Goal: Task Accomplishment & Management: Complete application form

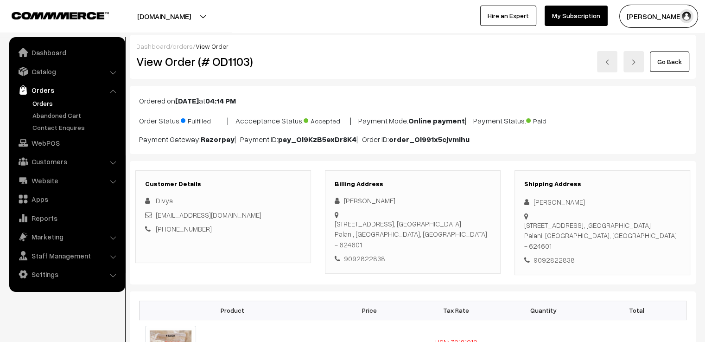
click at [44, 104] on link "Orders" at bounding box center [76, 103] width 92 height 10
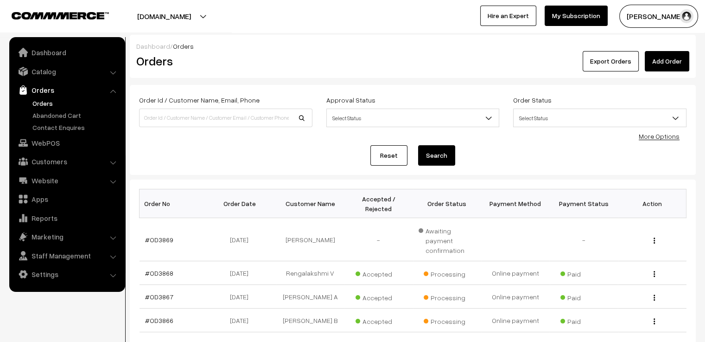
click at [669, 62] on link "Add Order" at bounding box center [667, 61] width 44 height 20
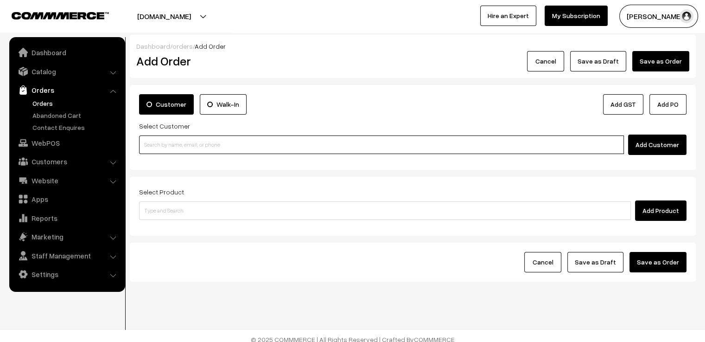
click at [215, 148] on input at bounding box center [381, 144] width 485 height 19
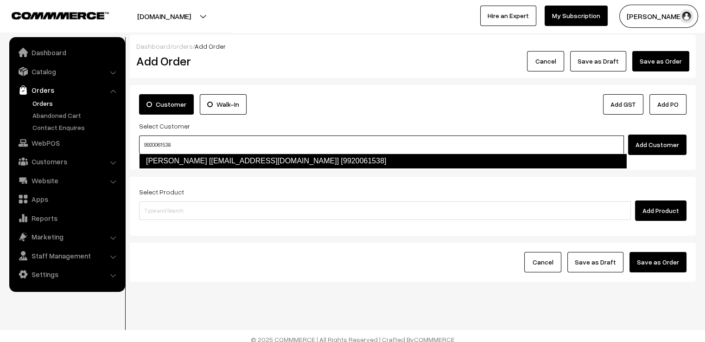
click at [216, 159] on link "Furkhana Parveen [furkhana4friends@gmail.com] [9920061538]" at bounding box center [383, 160] width 488 height 15
type input "9920061538"
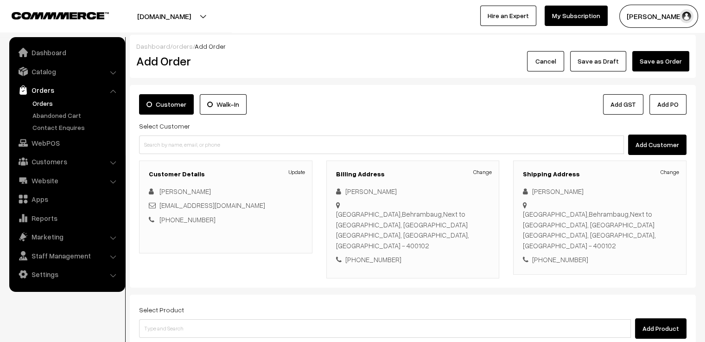
scroll to position [93, 0]
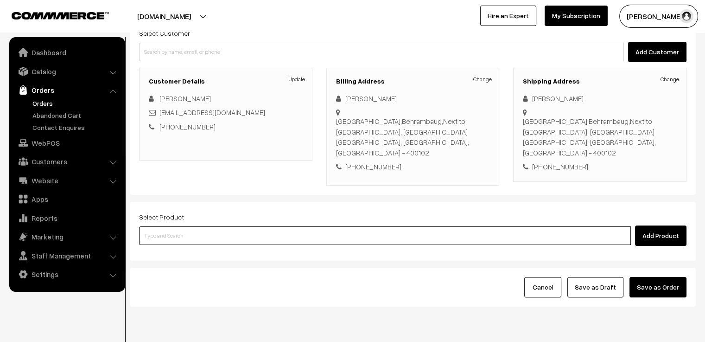
click at [202, 226] on input at bounding box center [385, 235] width 492 height 19
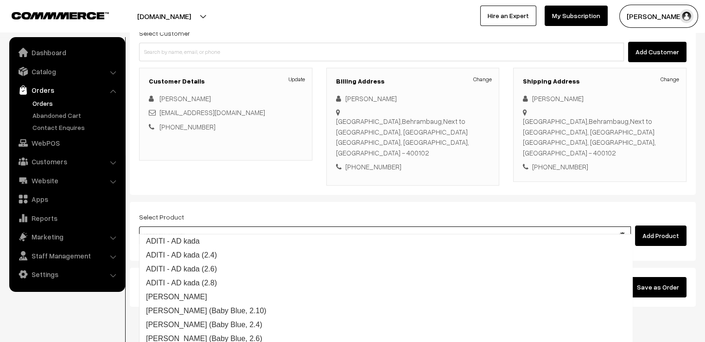
type input "adithi"
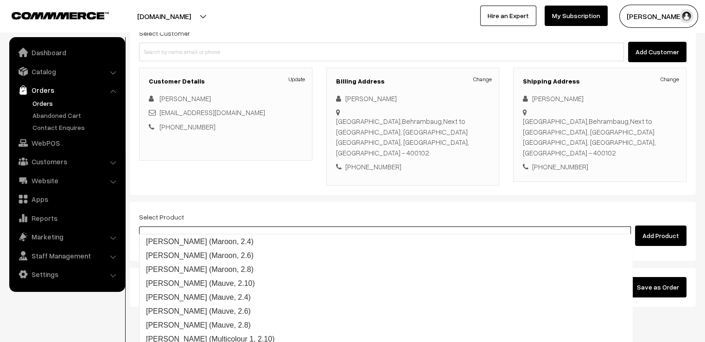
scroll to position [640, 0]
drag, startPoint x: 167, startPoint y: 220, endPoint x: 127, endPoint y: 223, distance: 40.0
click at [127, 223] on div "Dashboard / orders / Add Order Add Order Cancel Save as Draft Save as Order Sav…" at bounding box center [352, 124] width 705 height 364
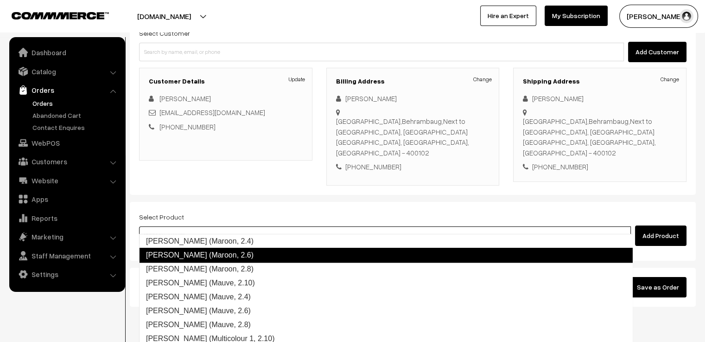
scroll to position [639, 0]
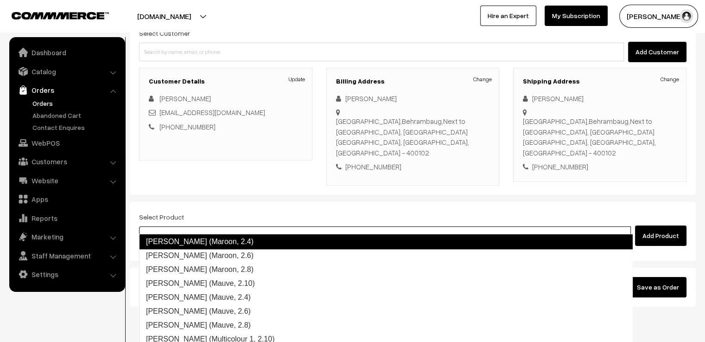
click at [231, 240] on link "Adithi (Maroon, 2.4)" at bounding box center [386, 241] width 494 height 15
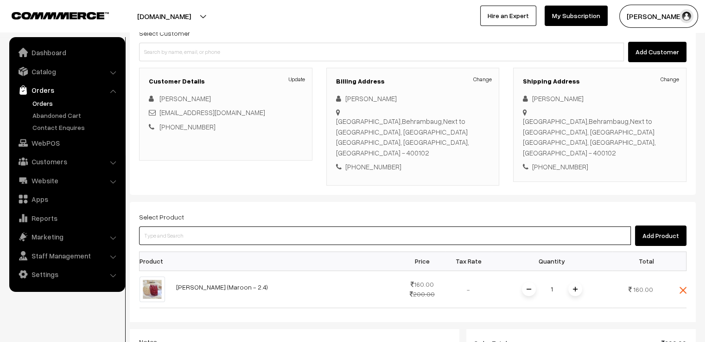
click at [436, 226] on input at bounding box center [385, 235] width 492 height 19
paste input "adithi"
type input "adithi"
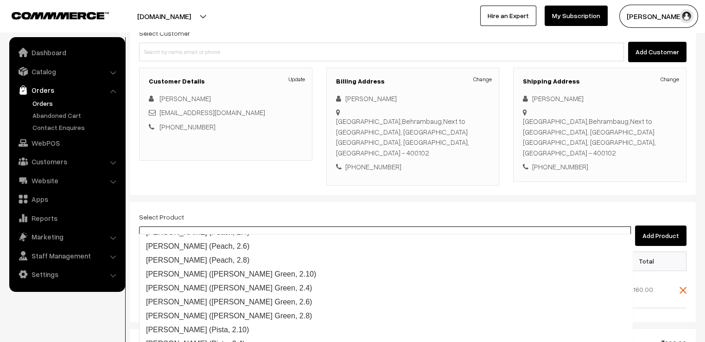
scroll to position [1149, 0]
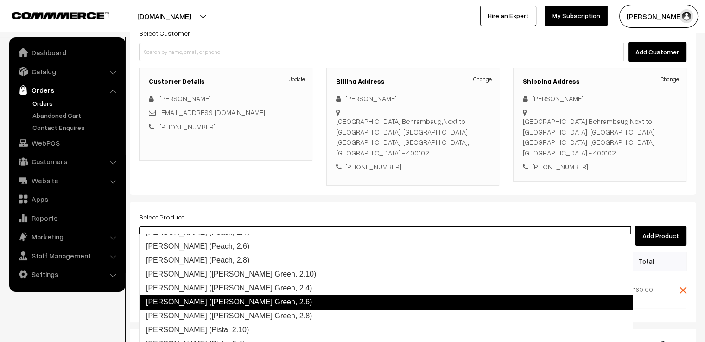
click at [233, 299] on link "Adithi (Peacock Green, 2.6)" at bounding box center [386, 301] width 494 height 15
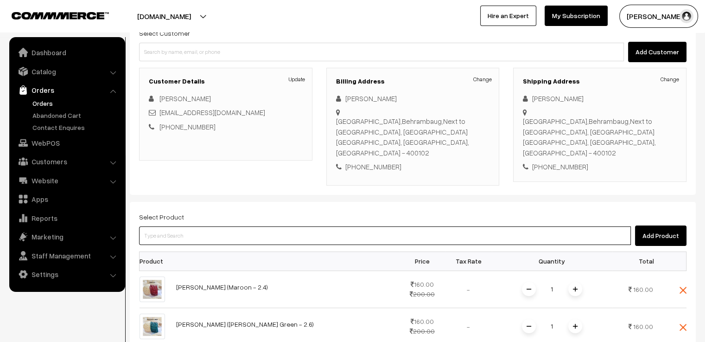
click at [207, 226] on input at bounding box center [385, 235] width 492 height 19
type input "ria"
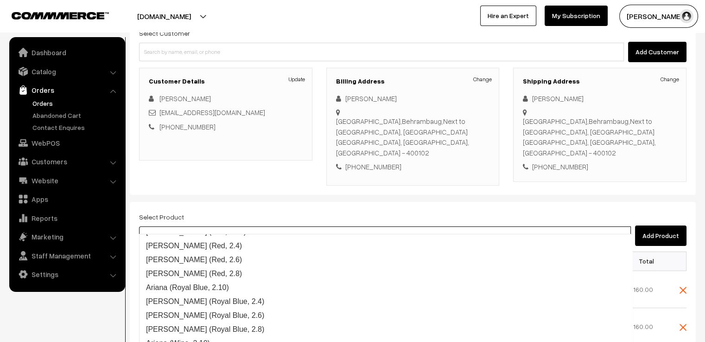
scroll to position [1428, 0]
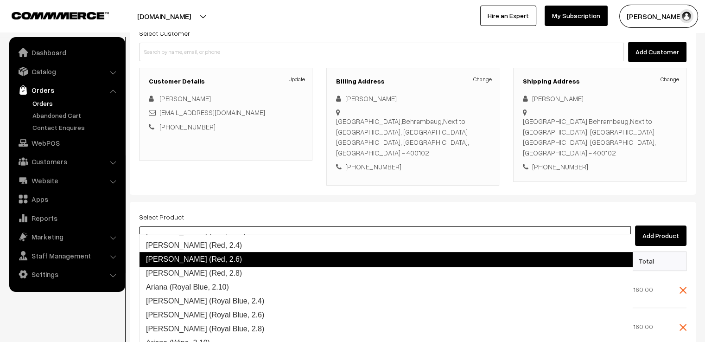
click at [218, 257] on link "Ariana (Red, 2.6)" at bounding box center [386, 259] width 494 height 15
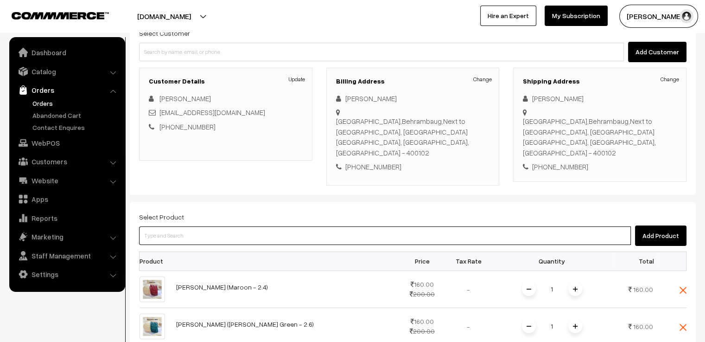
click at [213, 226] on input at bounding box center [385, 235] width 492 height 19
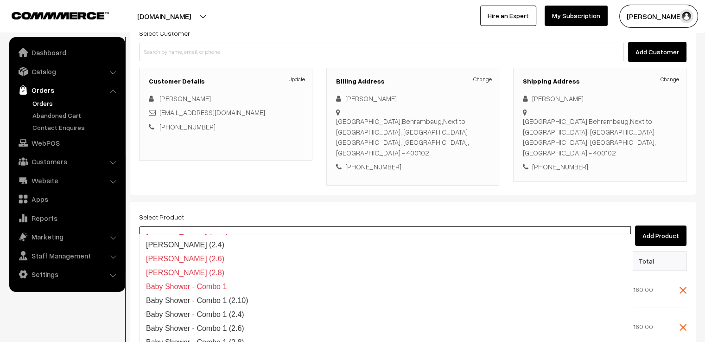
scroll to position [163, 0]
type input "ria"
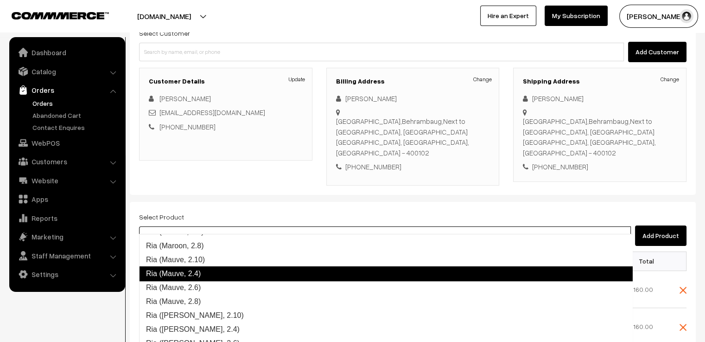
scroll to position [394, 0]
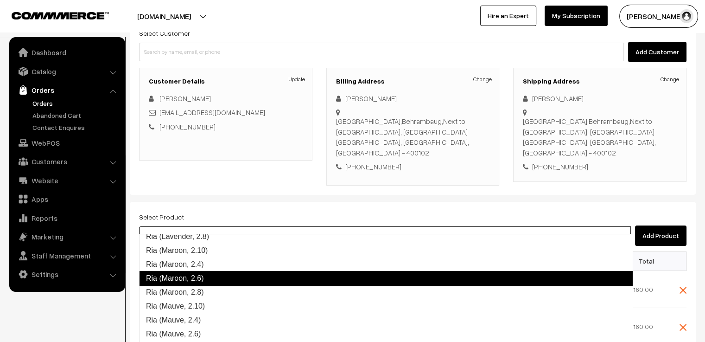
click at [216, 277] on link "Ria (Maroon, 2.6)" at bounding box center [386, 278] width 494 height 15
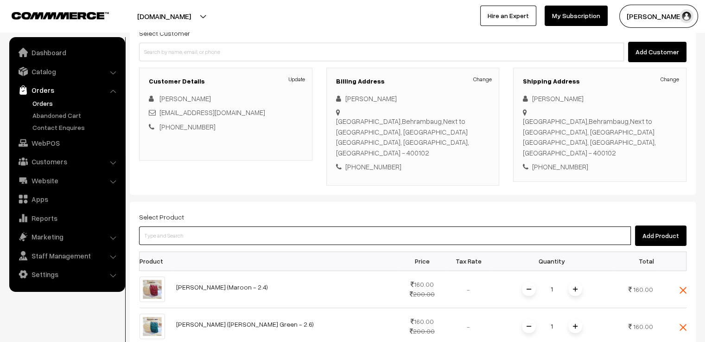
click at [200, 226] on input at bounding box center [385, 235] width 492 height 19
paste input "adithi"
type input "adithi"
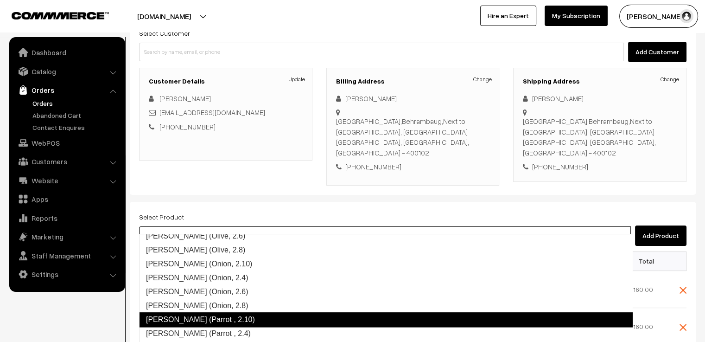
scroll to position [946, 0]
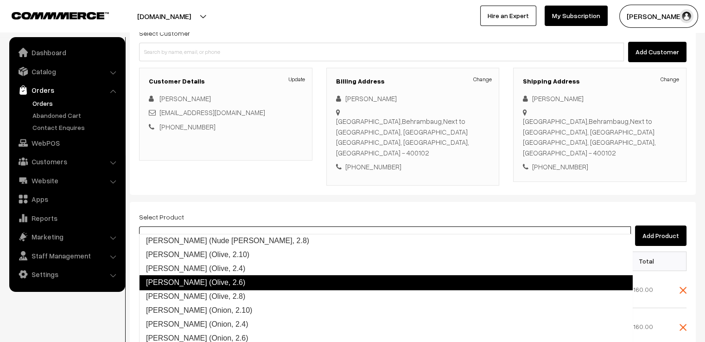
click at [210, 279] on link "Adithi (Olive, 2.6)" at bounding box center [386, 282] width 494 height 15
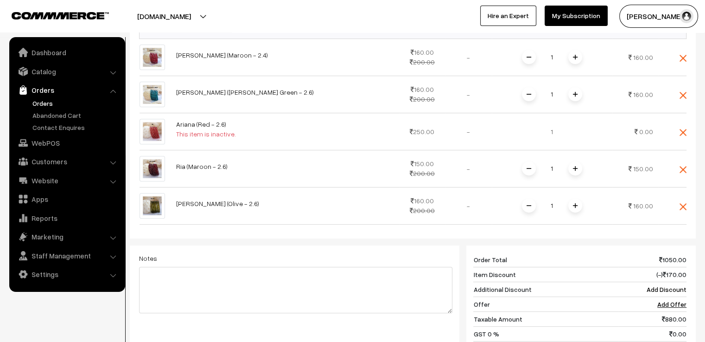
scroll to position [371, 0]
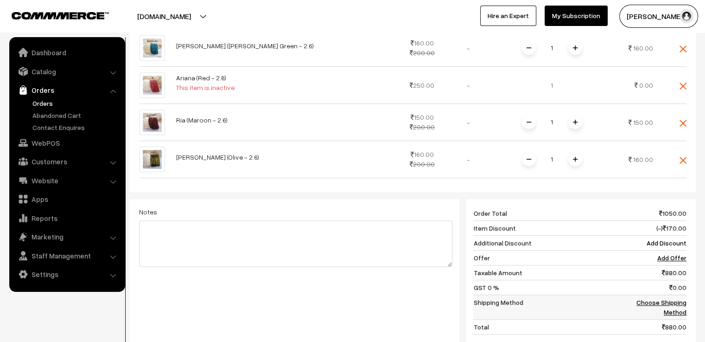
click at [666, 298] on link "Choose Shipping Method" at bounding box center [661, 307] width 50 height 18
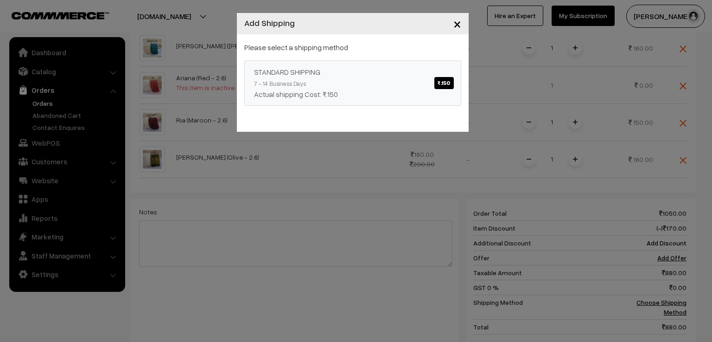
click at [448, 84] on span "₹.150" at bounding box center [443, 83] width 19 height 12
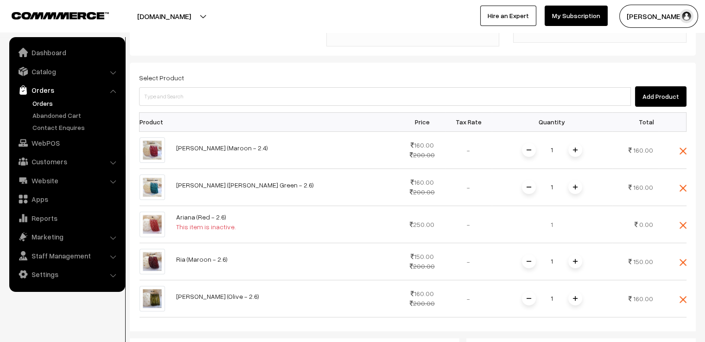
scroll to position [324, 0]
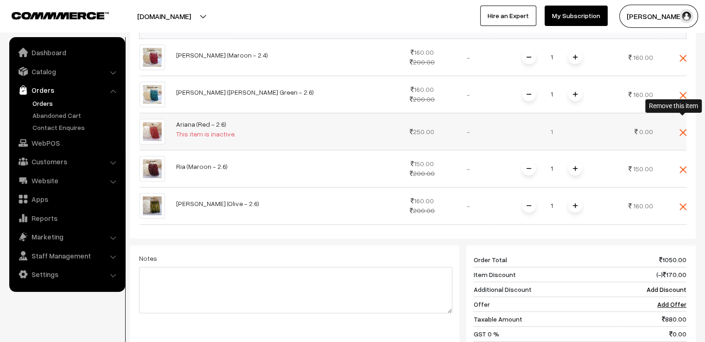
click at [682, 129] on img at bounding box center [682, 132] width 7 height 7
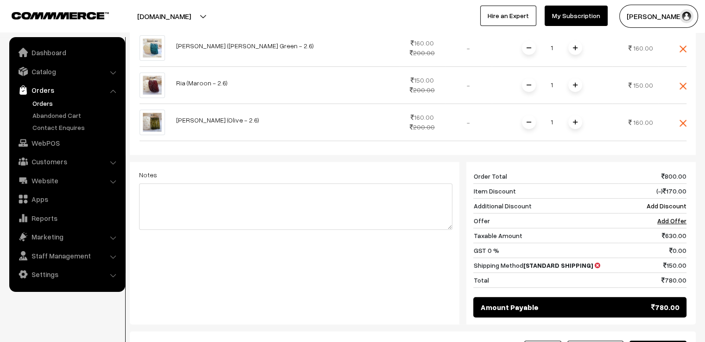
scroll to position [278, 0]
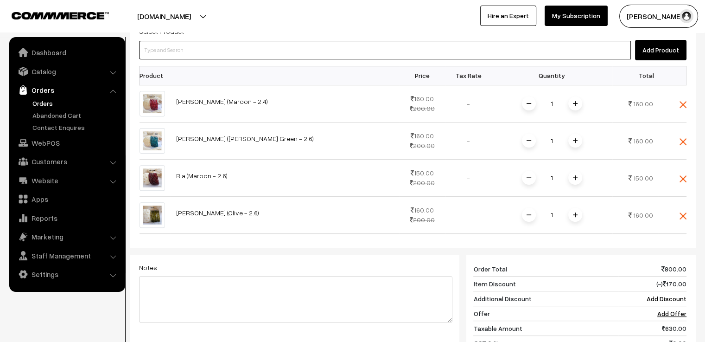
click at [203, 41] on input at bounding box center [385, 50] width 492 height 19
type input "ria"
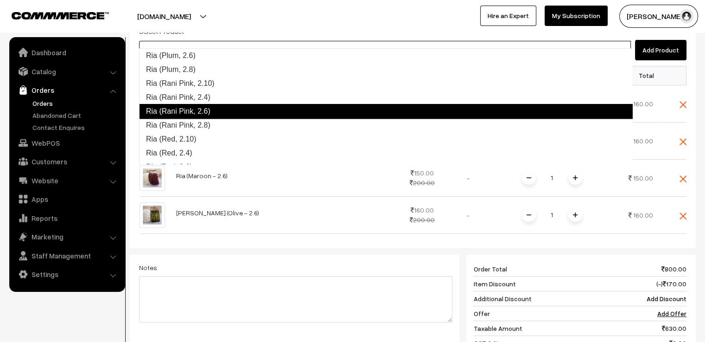
scroll to position [755, 0]
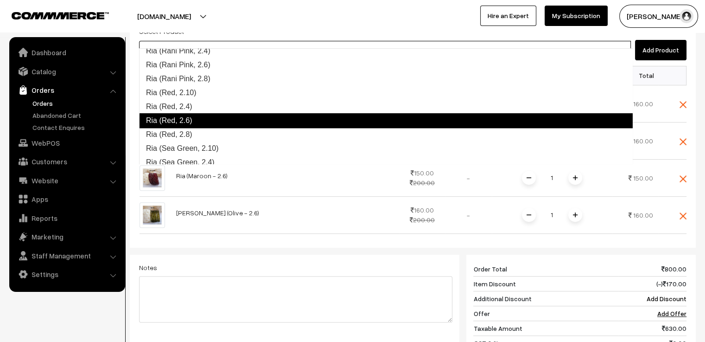
click at [197, 119] on link "Ria (Red, 2.6)" at bounding box center [386, 120] width 494 height 15
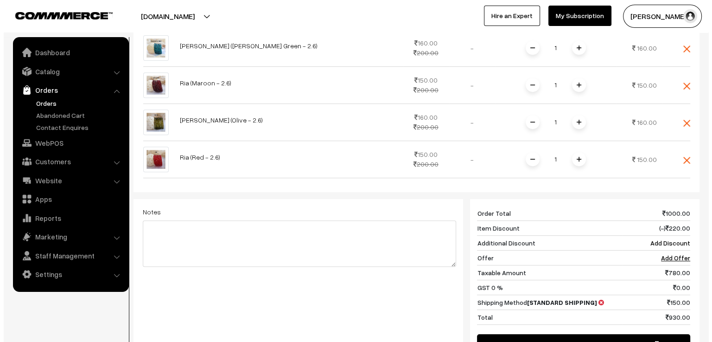
scroll to position [417, 0]
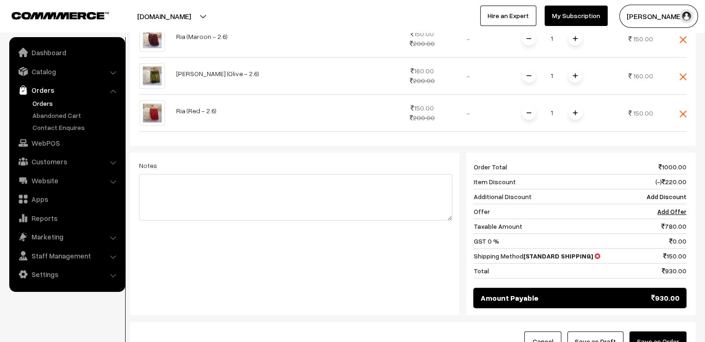
click at [654, 331] on button "Save as Order" at bounding box center [657, 341] width 57 height 20
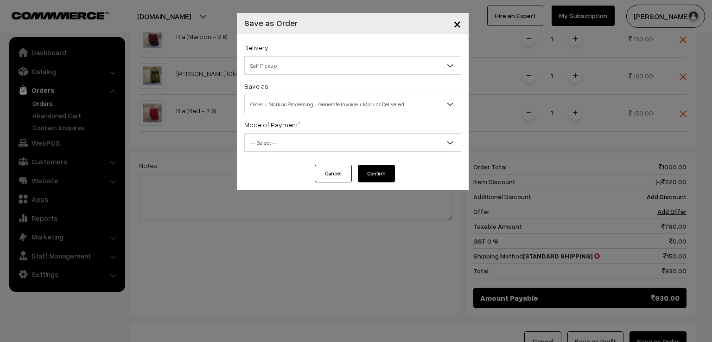
click at [324, 63] on span "Self Pickup" at bounding box center [353, 65] width 216 height 16
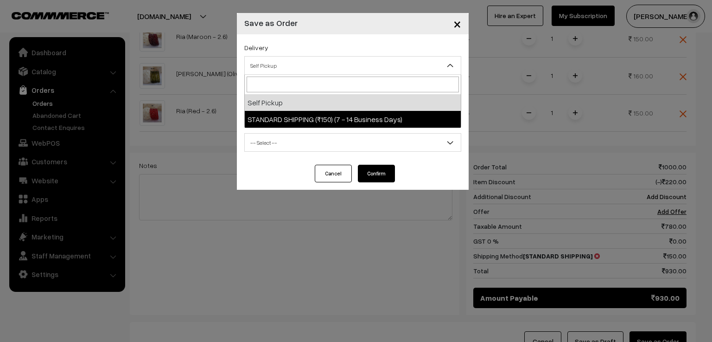
select select "SS1"
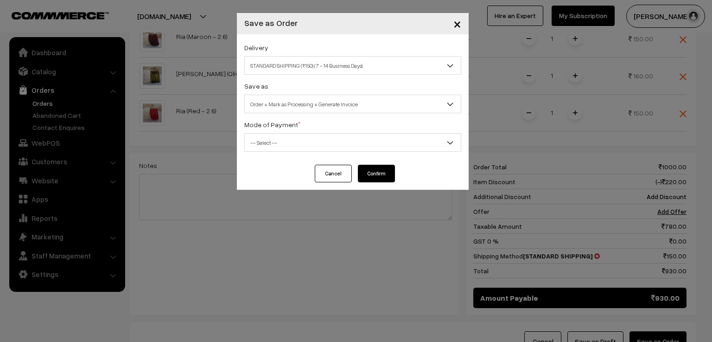
click at [304, 105] on span "Order + Mark as Processing + Generate Invoice" at bounding box center [353, 104] width 216 height 16
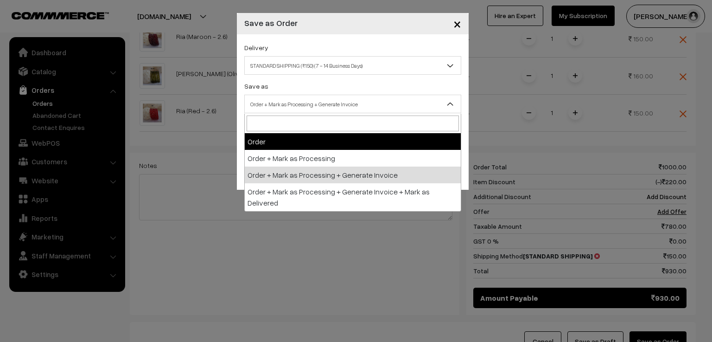
select select "1"
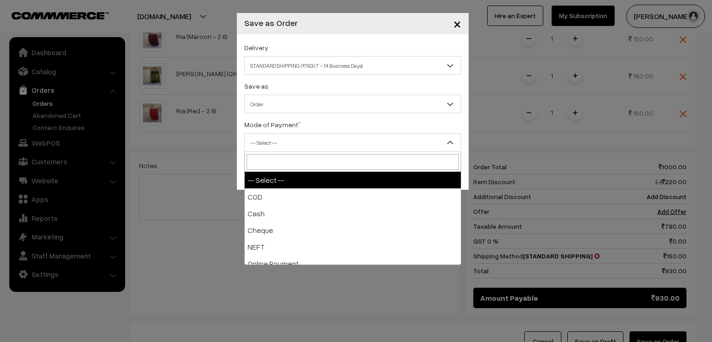
click at [287, 143] on span "-- Select --" at bounding box center [353, 142] width 216 height 16
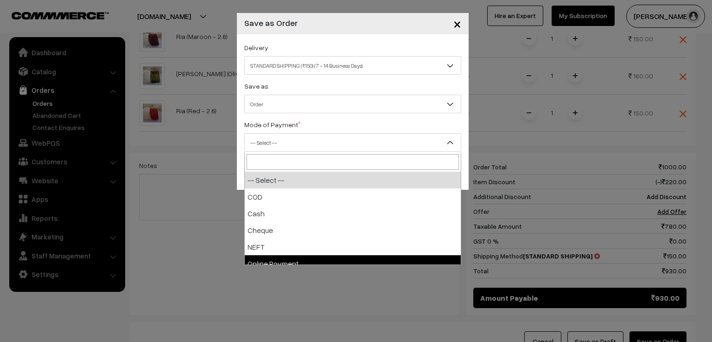
scroll to position [41, 0]
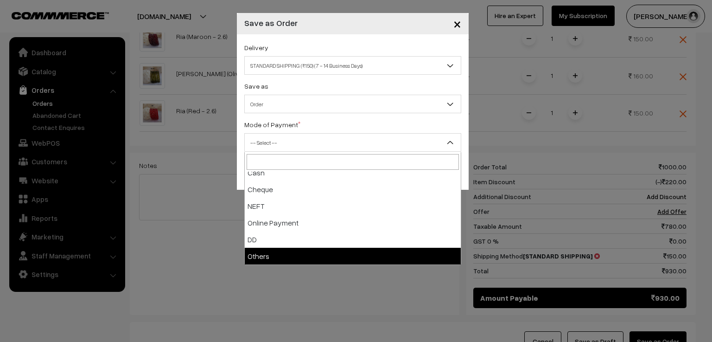
select select "7"
checkbox input "true"
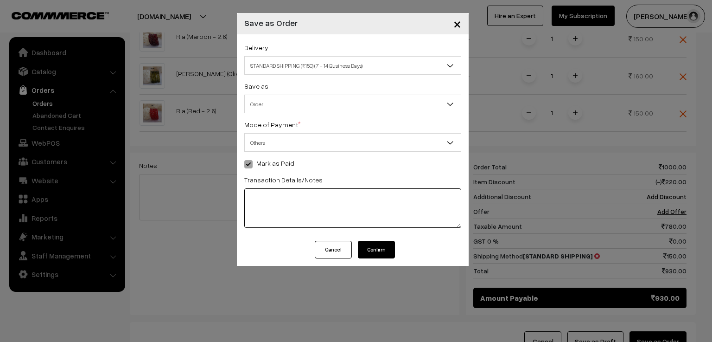
click at [274, 201] on textarea at bounding box center [352, 207] width 217 height 39
type textarea "527585537380"
click at [381, 250] on button "Confirm" at bounding box center [376, 250] width 37 height 18
